Goal: Task Accomplishment & Management: Understand process/instructions

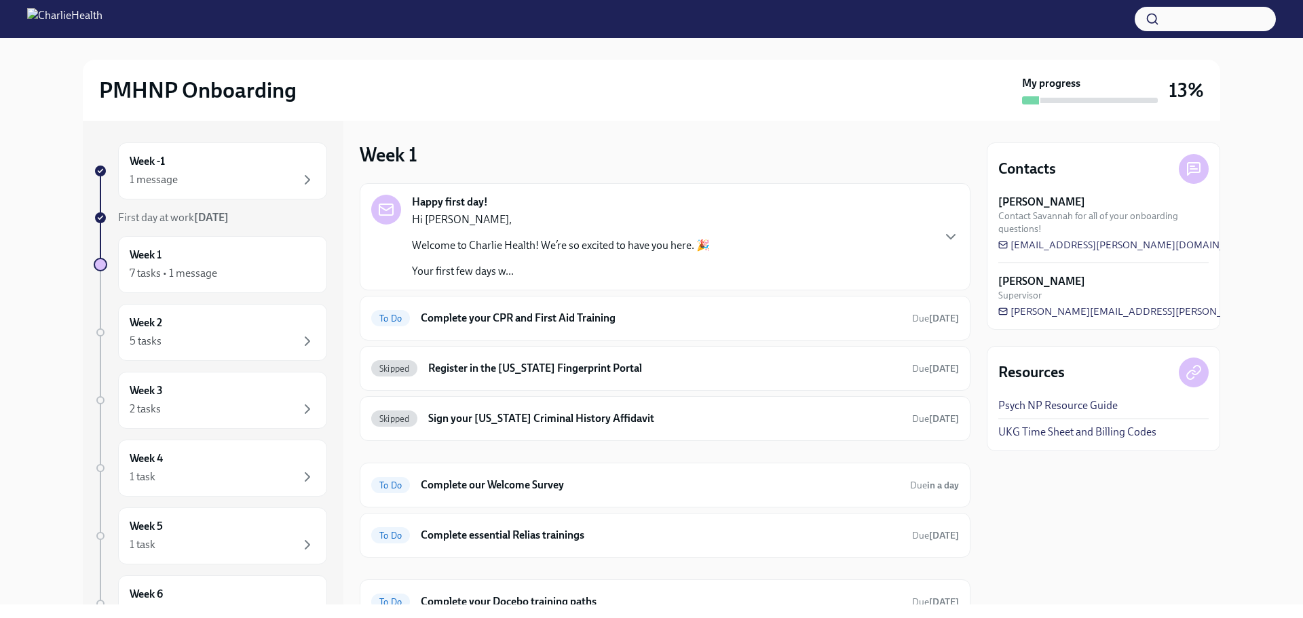
click at [478, 240] on p "Welcome to Charlie Health! We’re so excited to have you here. 🎉" at bounding box center [561, 245] width 298 height 15
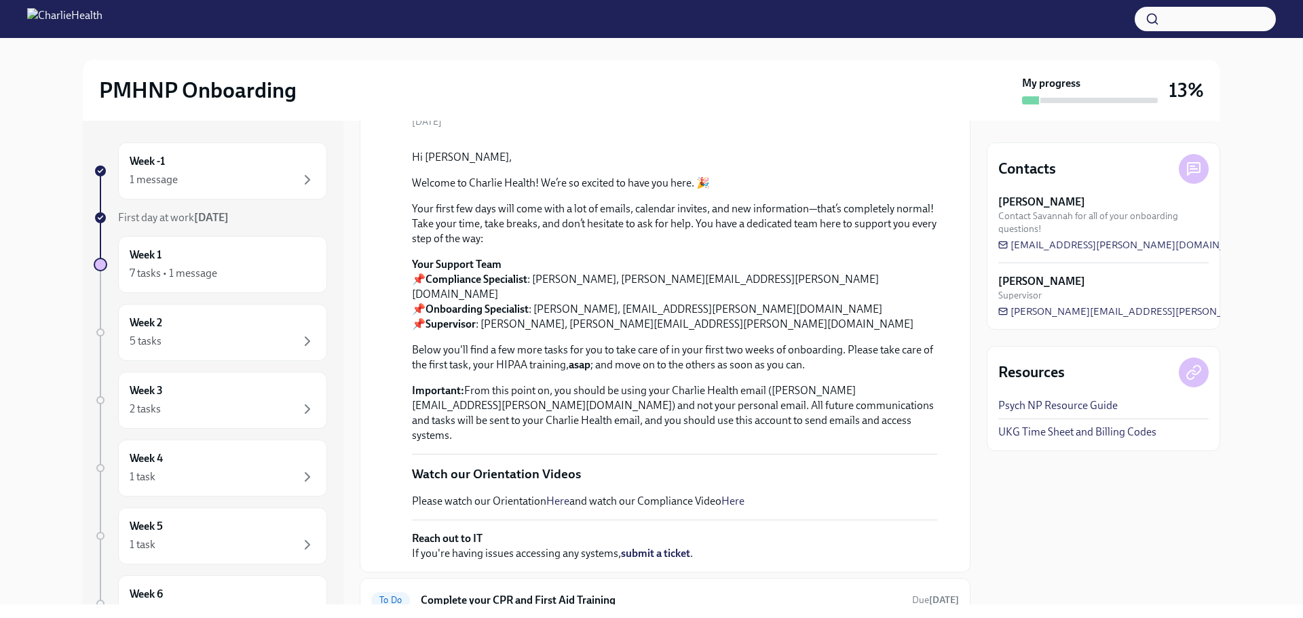
scroll to position [421, 0]
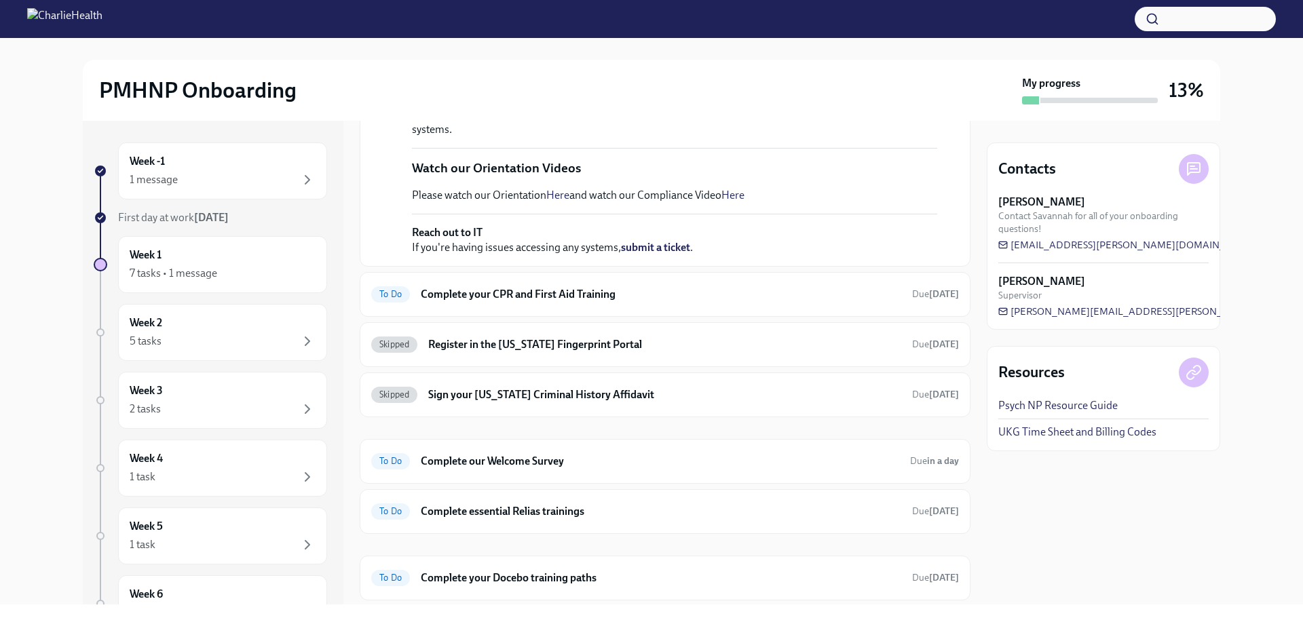
click at [557, 202] on link "Here" at bounding box center [557, 195] width 23 height 13
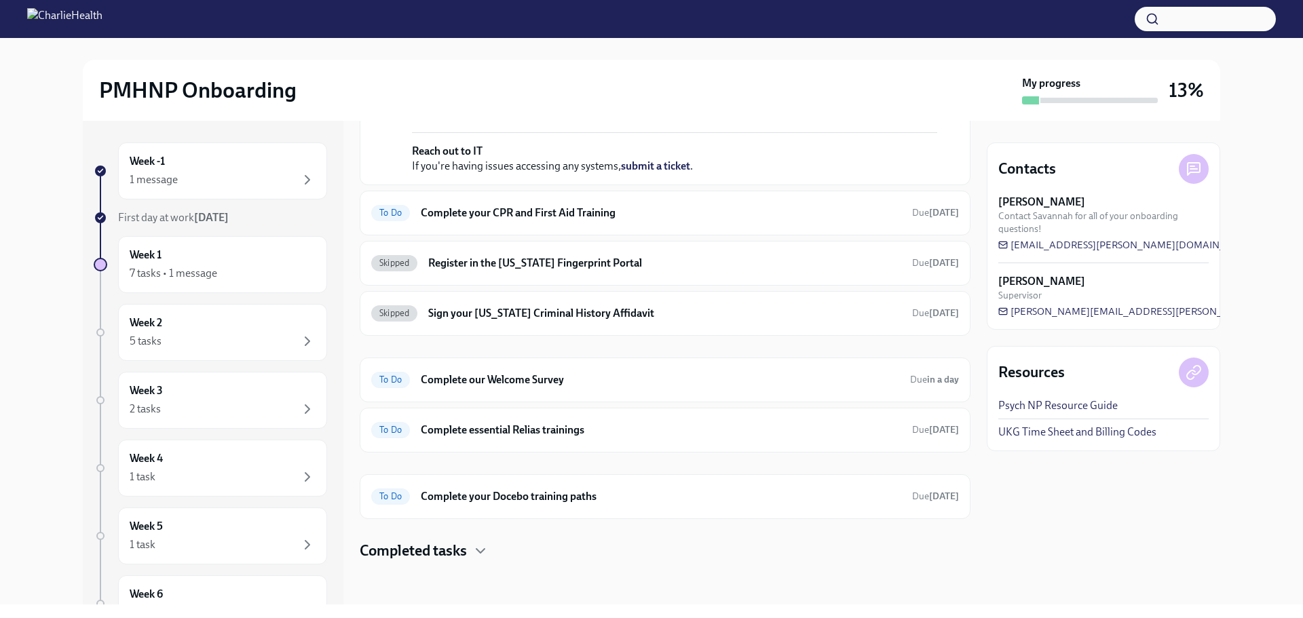
scroll to position [689, 0]
click at [254, 344] on div "5 tasks" at bounding box center [223, 341] width 186 height 16
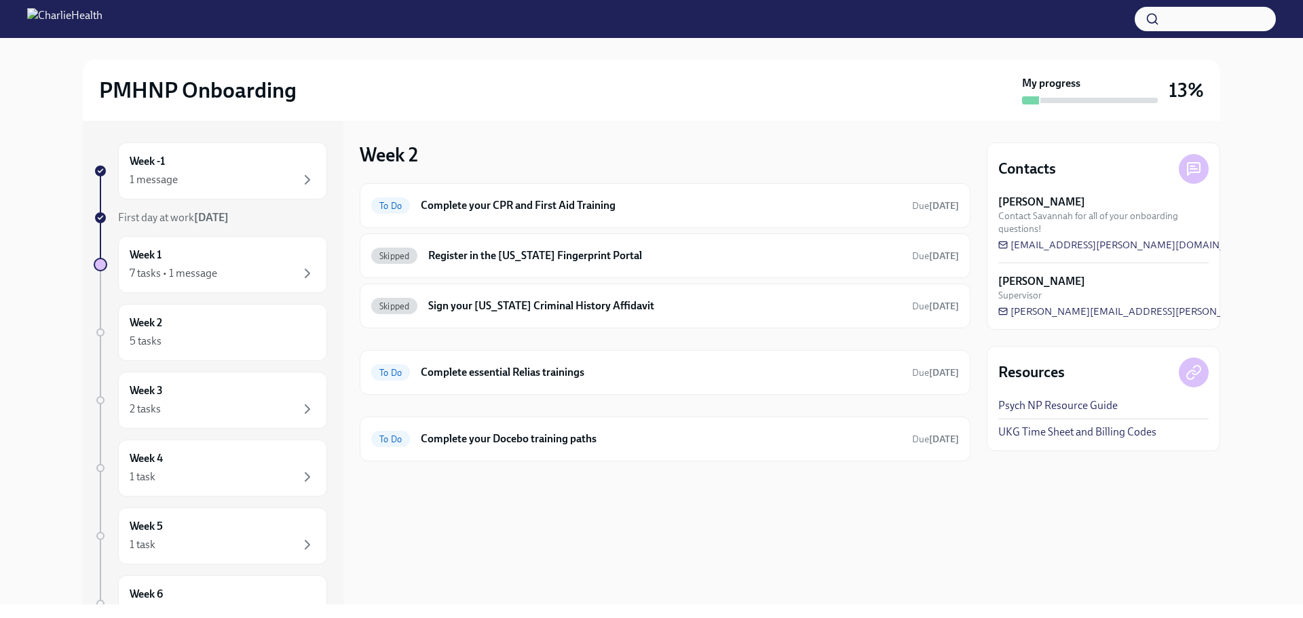
click at [261, 297] on div "Week -1 1 message First day at work [DATE] Week 1 7 tasks • 1 message Week 2 5 …" at bounding box center [210, 428] width 233 height 570
click at [200, 250] on div "Week 1 7 tasks • 1 message" at bounding box center [223, 265] width 186 height 34
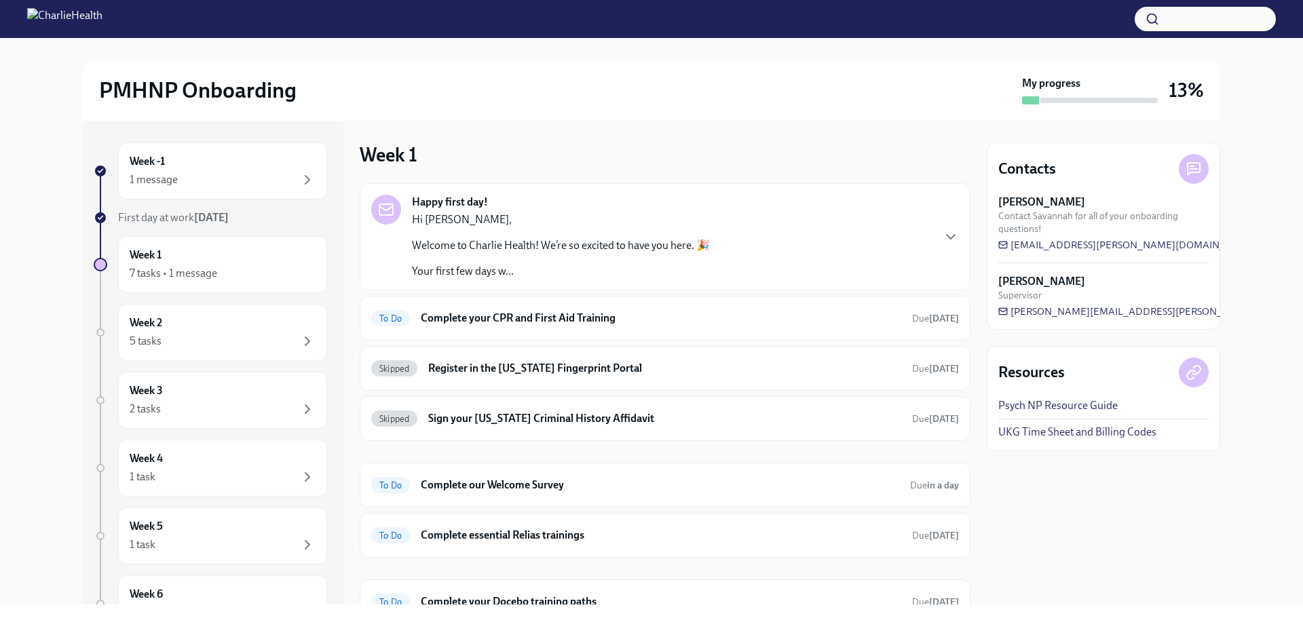
click at [575, 234] on div "Hi [PERSON_NAME], Welcome to Charlie Health! We’re so excited to have you here.…" at bounding box center [561, 245] width 298 height 67
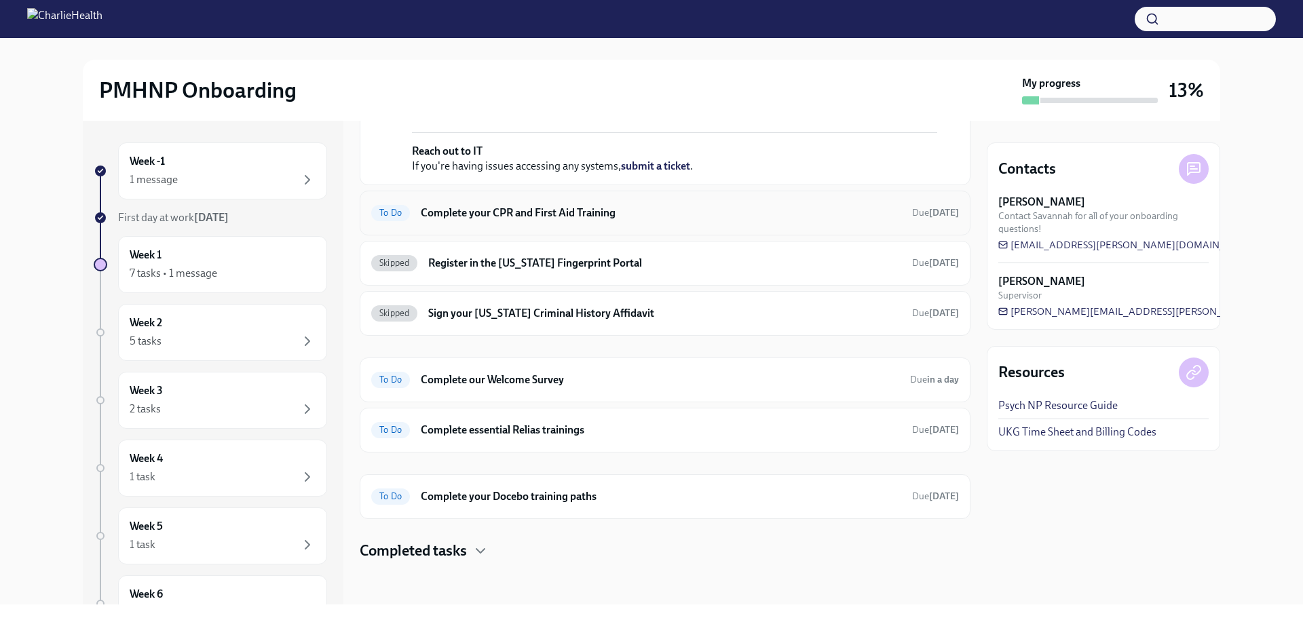
scroll to position [554, 0]
click at [645, 172] on strong "submit a ticket" at bounding box center [655, 165] width 69 height 13
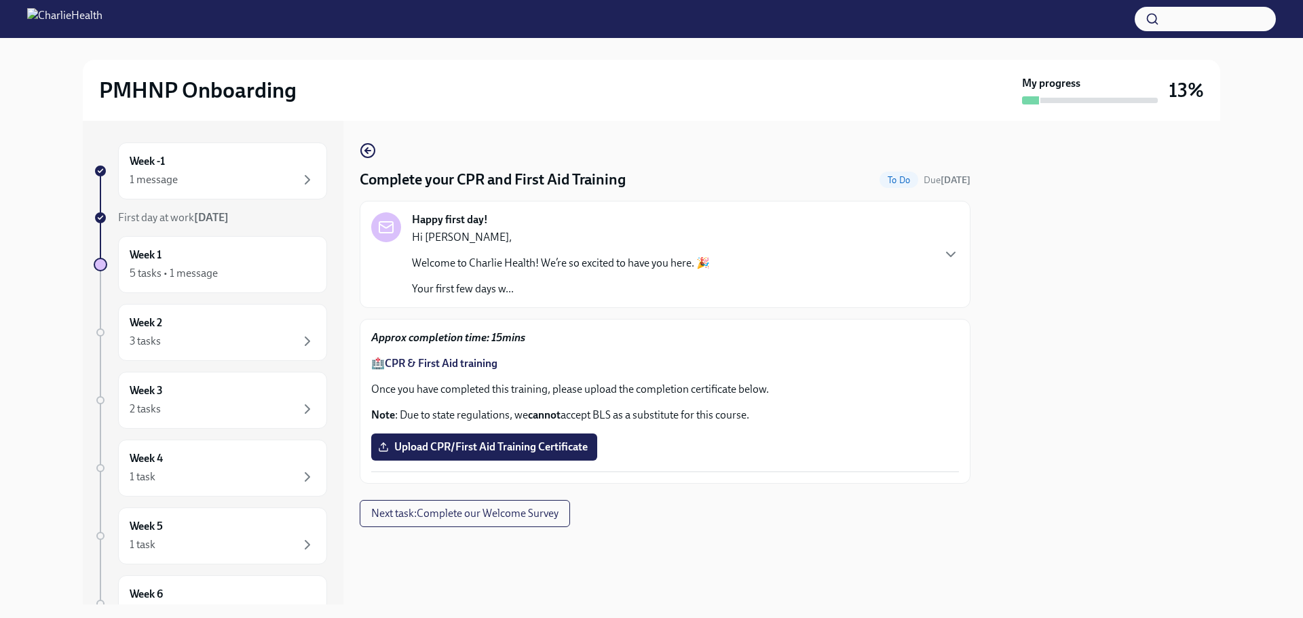
click at [558, 291] on p "Your first few days w..." at bounding box center [561, 289] width 298 height 15
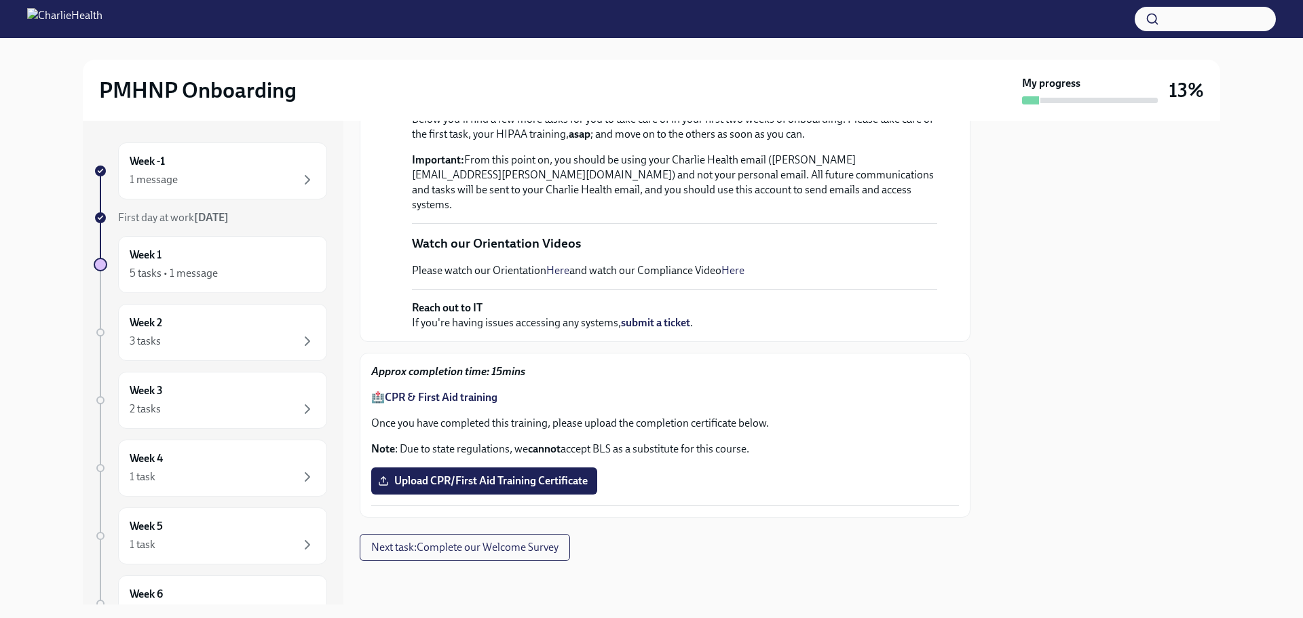
scroll to position [550, 0]
click at [200, 280] on div "5 tasks • 1 message" at bounding box center [174, 273] width 88 height 15
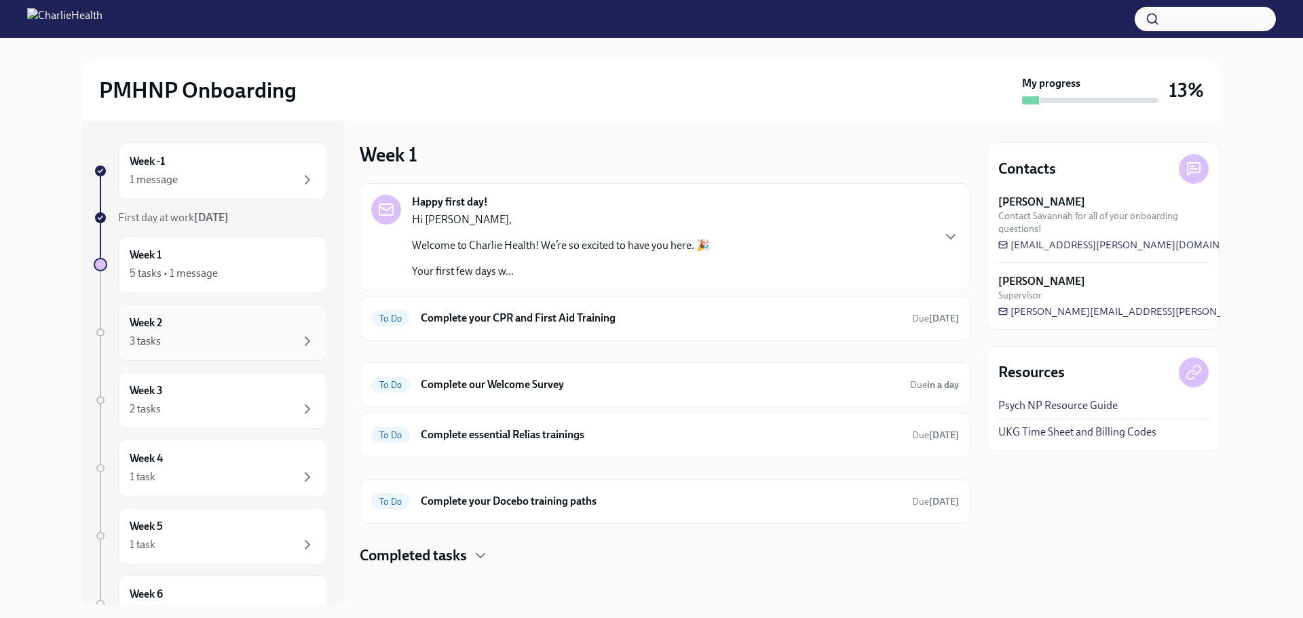
click at [259, 355] on div "Week 2 3 tasks" at bounding box center [222, 332] width 209 height 57
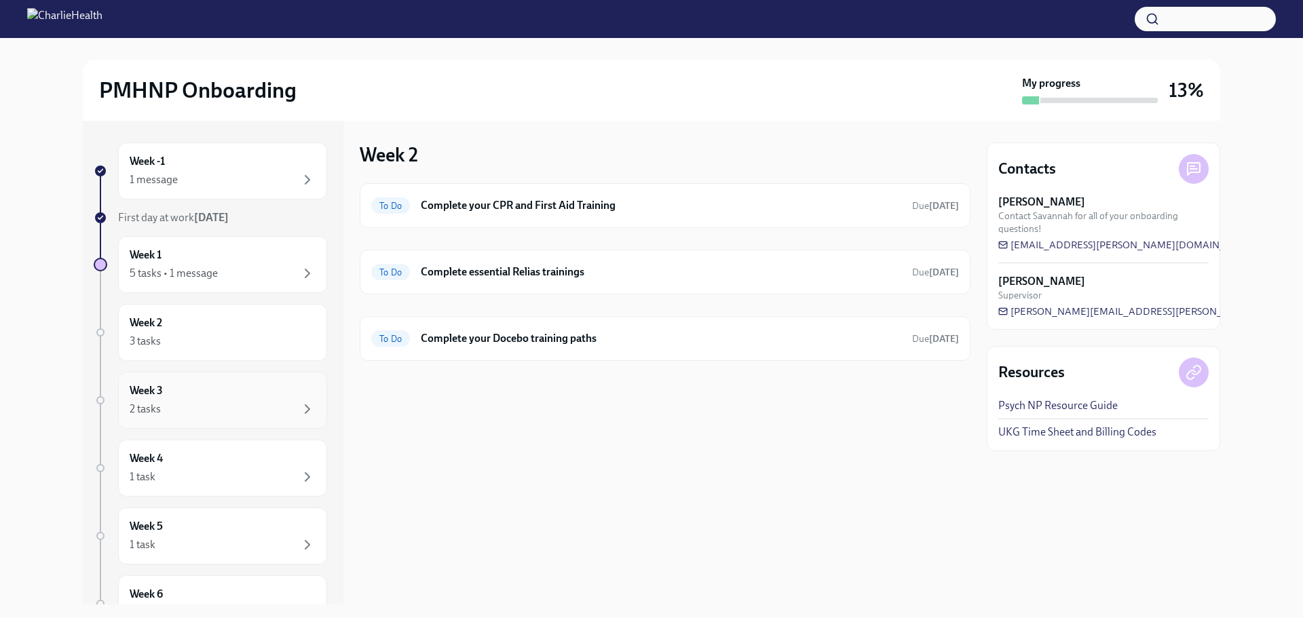
click at [252, 397] on div "Week 3 2 tasks" at bounding box center [223, 400] width 186 height 34
click at [421, 263] on icon "button" at bounding box center [427, 260] width 16 height 16
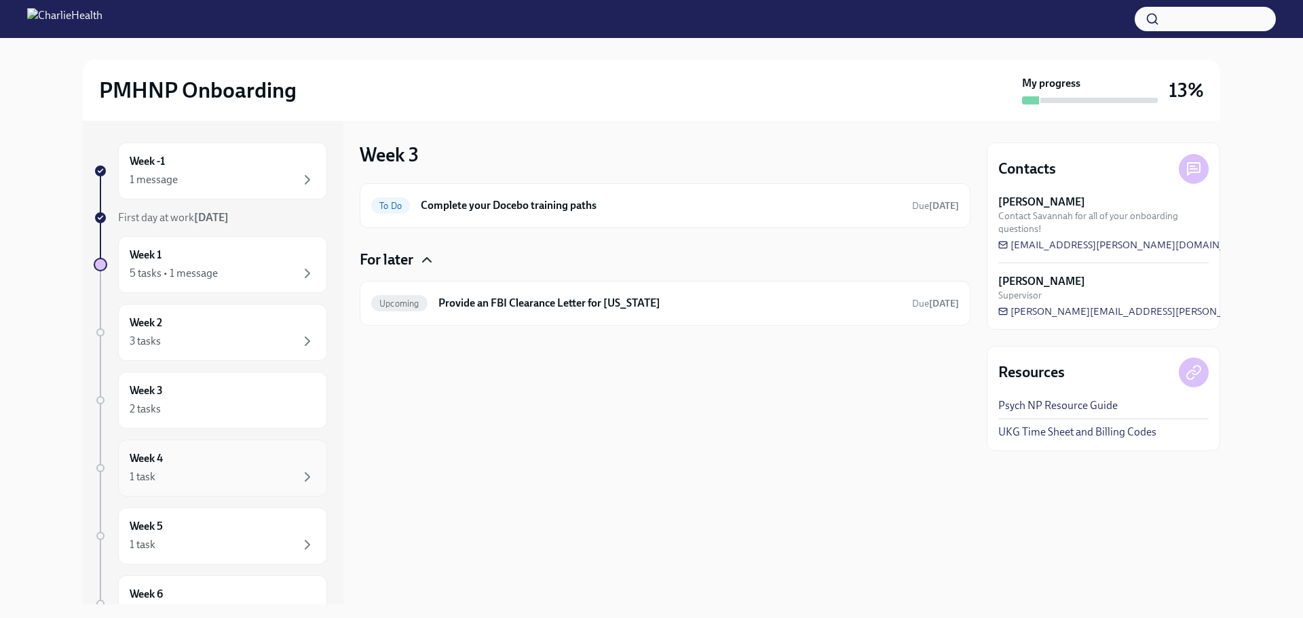
click at [267, 462] on div "Week 4 1 task" at bounding box center [223, 468] width 186 height 34
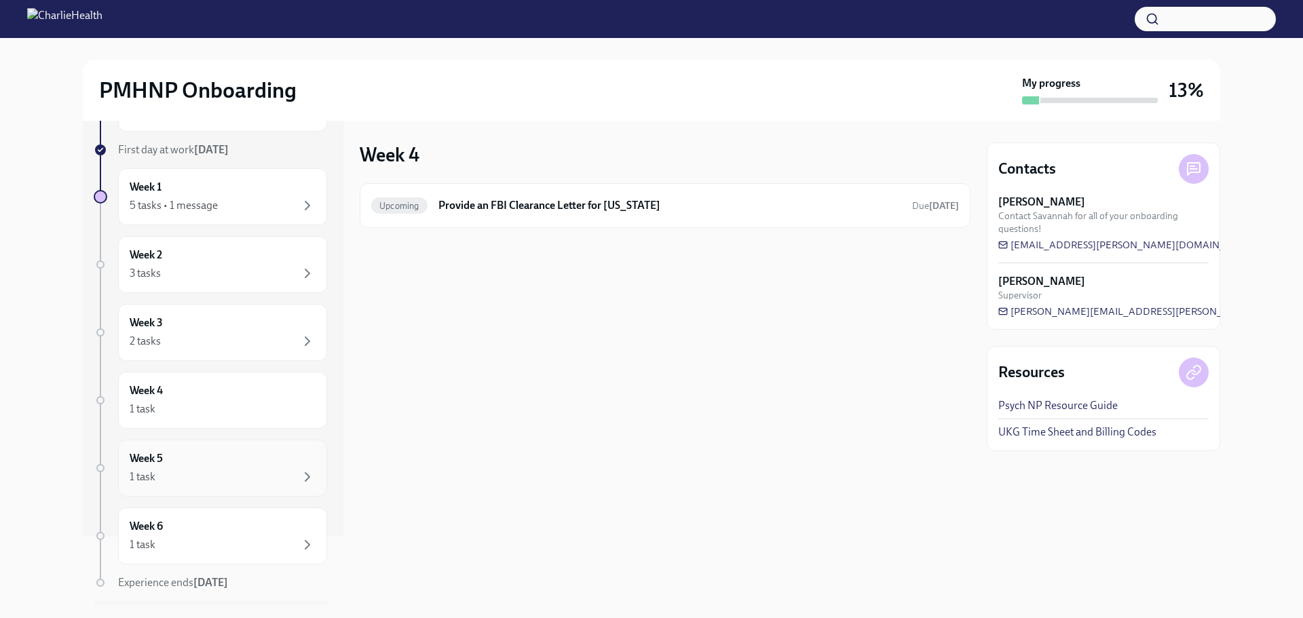
click at [241, 474] on div "1 task" at bounding box center [223, 477] width 186 height 16
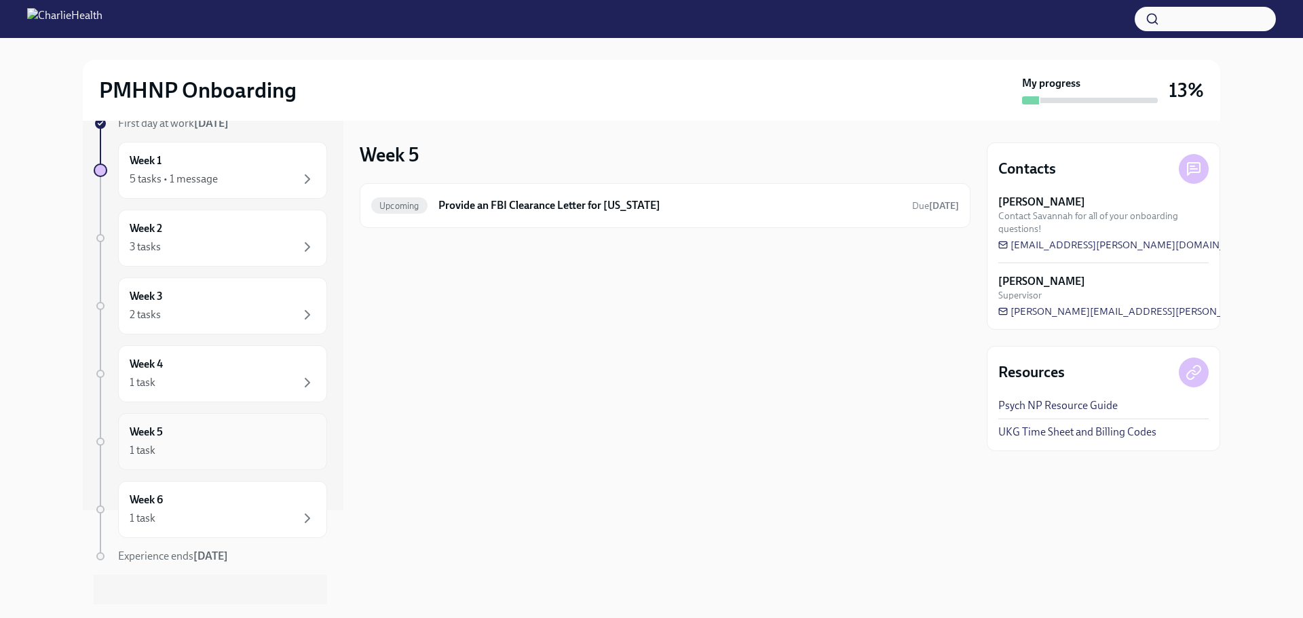
scroll to position [108, 0]
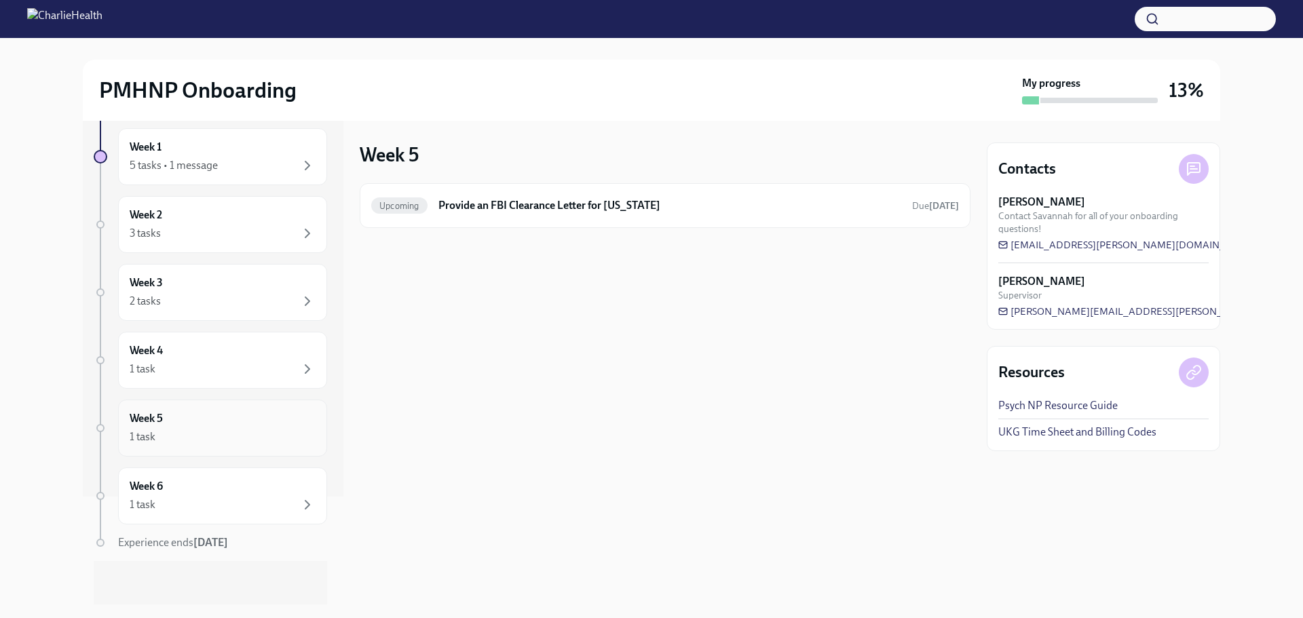
click at [241, 474] on div "Week 6 1 task" at bounding box center [222, 496] width 209 height 57
click at [220, 170] on div "5 tasks • 1 message" at bounding box center [223, 165] width 186 height 16
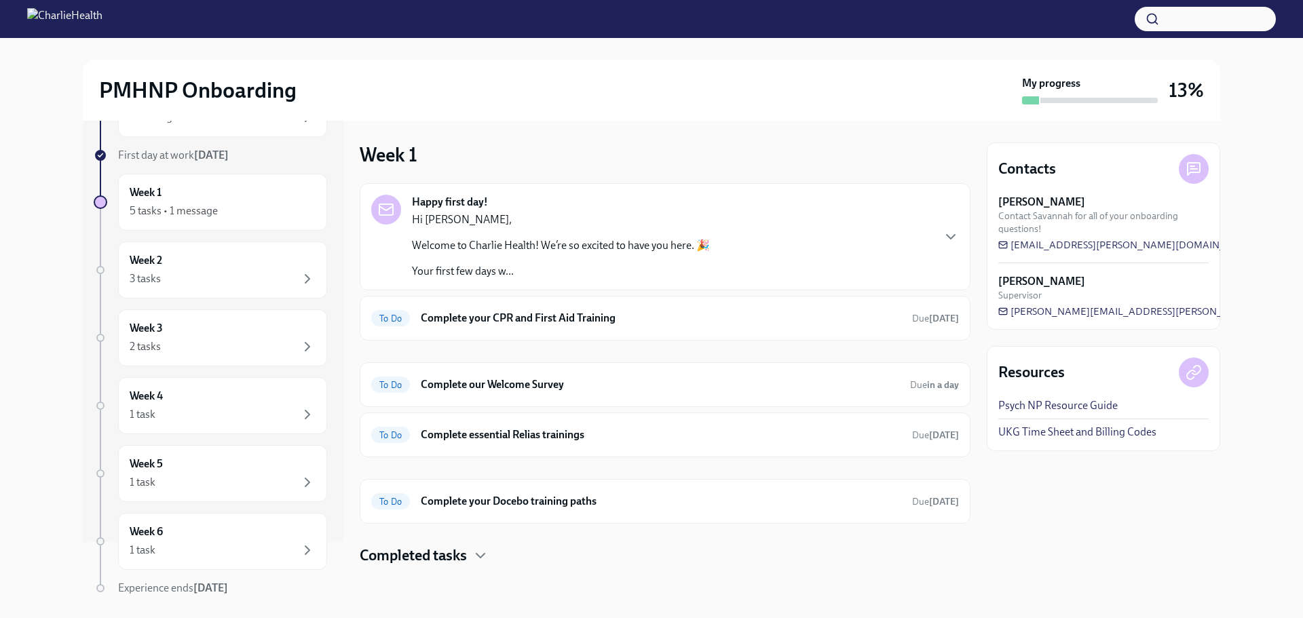
scroll to position [40, 0]
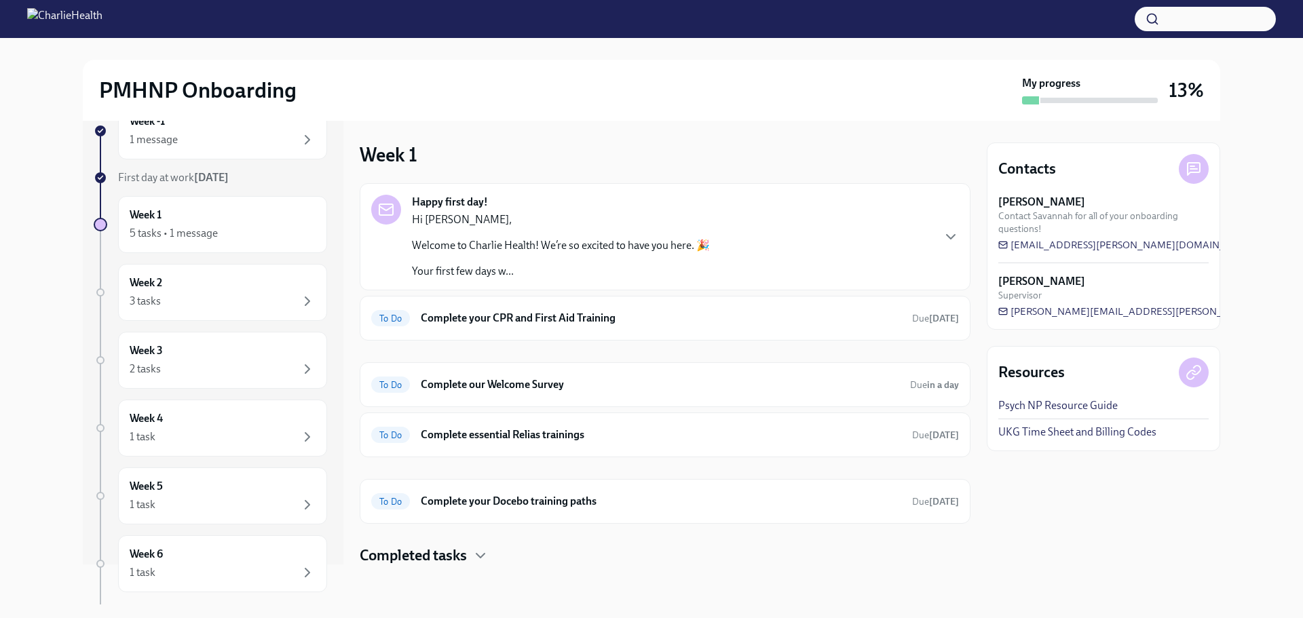
click at [1099, 403] on link "Psych NP Resource Guide" at bounding box center [1057, 405] width 119 height 15
click at [1080, 426] on link "UKG Time Sheet and Billing Codes" at bounding box center [1077, 432] width 158 height 15
